Goal: Check status

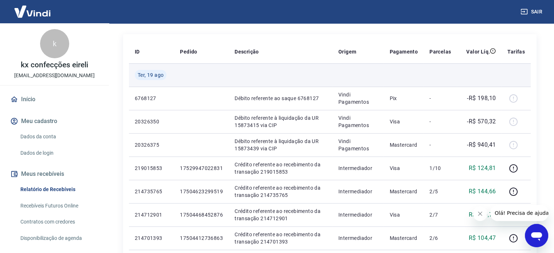
scroll to position [87, 0]
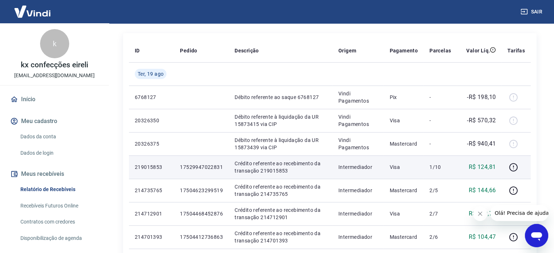
click at [436, 167] on p "1/10" at bounding box center [439, 166] width 21 height 7
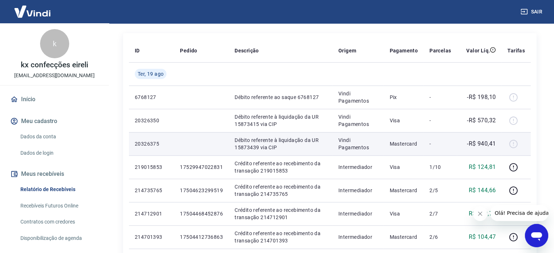
click at [437, 146] on p "-" at bounding box center [439, 143] width 21 height 7
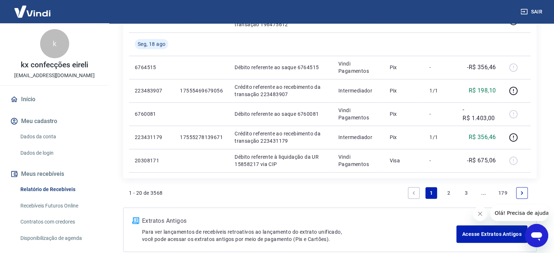
scroll to position [528, 0]
